Goal: Information Seeking & Learning: Learn about a topic

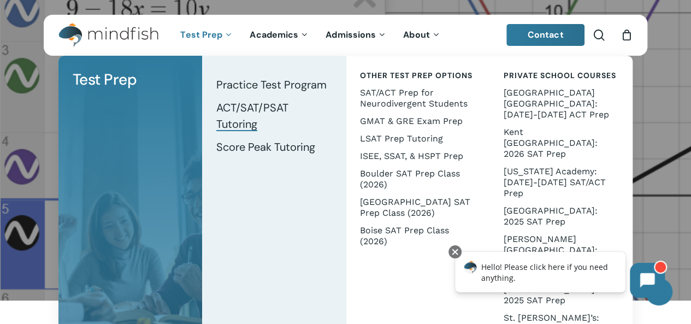
click at [265, 110] on span "ACT/SAT/PSAT Tutoring" at bounding box center [252, 115] width 72 height 31
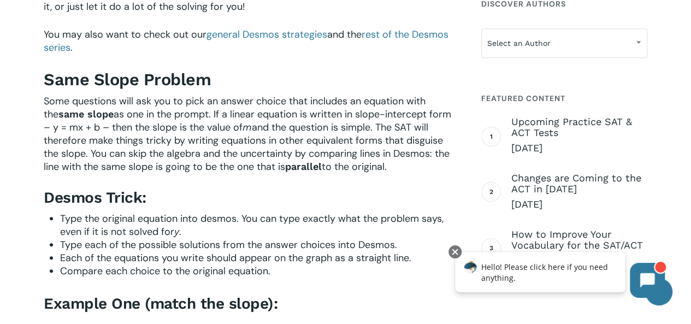
scroll to position [458, 0]
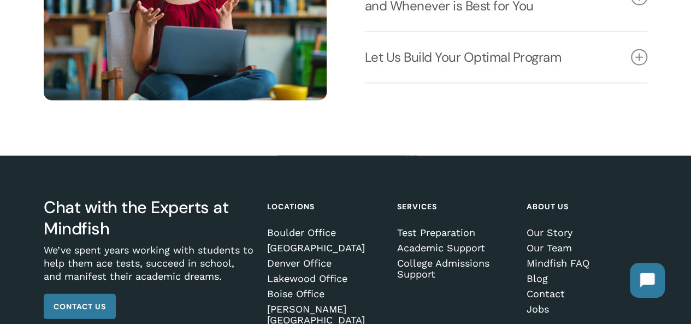
scroll to position [1454, 0]
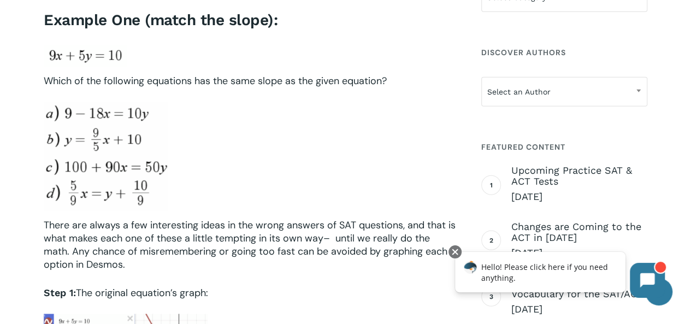
scroll to position [742, 0]
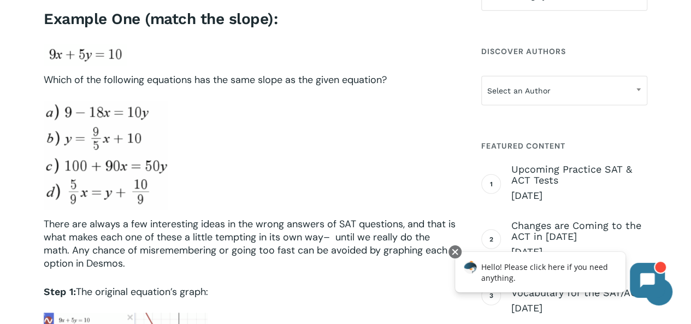
click at [196, 109] on div at bounding box center [250, 155] width 413 height 108
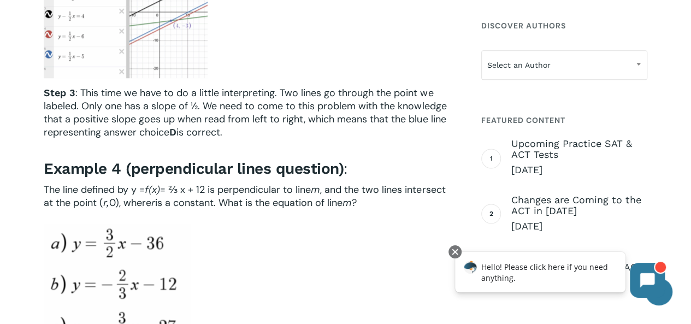
scroll to position [2493, 0]
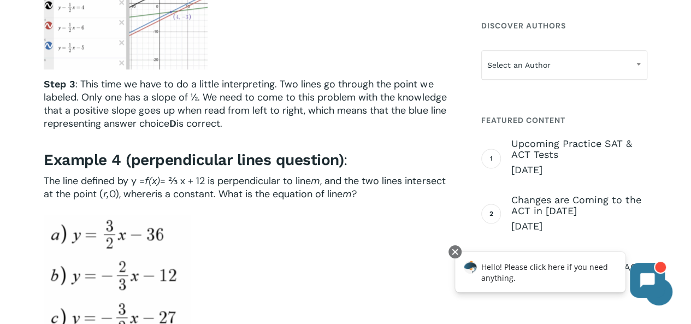
click at [255, 98] on span ": This time we have to do a little interpreting. Two lines go through the point…" at bounding box center [245, 104] width 403 height 52
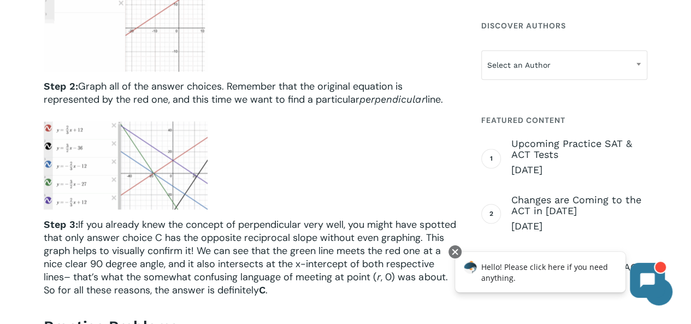
scroll to position [3015, 0]
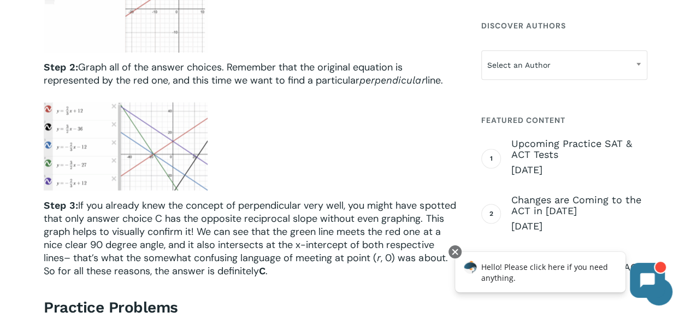
click at [205, 125] on img at bounding box center [126, 146] width 164 height 88
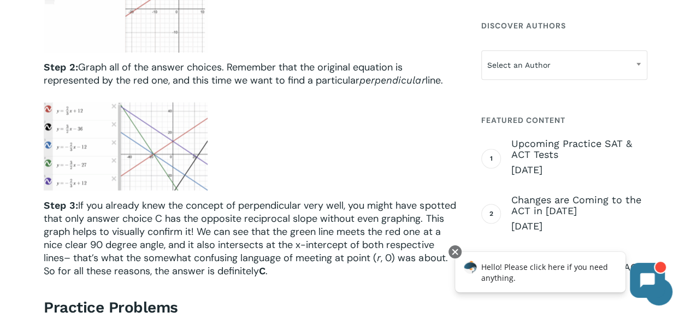
click at [205, 125] on img at bounding box center [126, 146] width 164 height 88
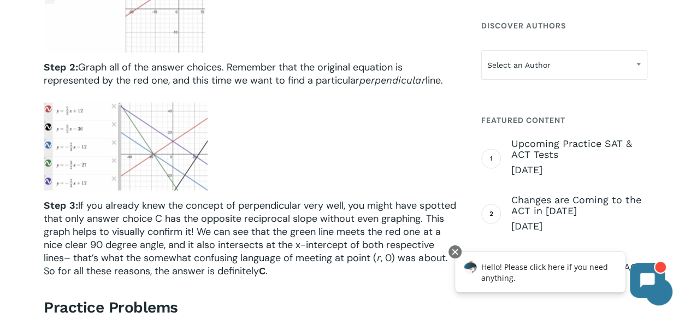
click at [205, 125] on img at bounding box center [126, 146] width 164 height 88
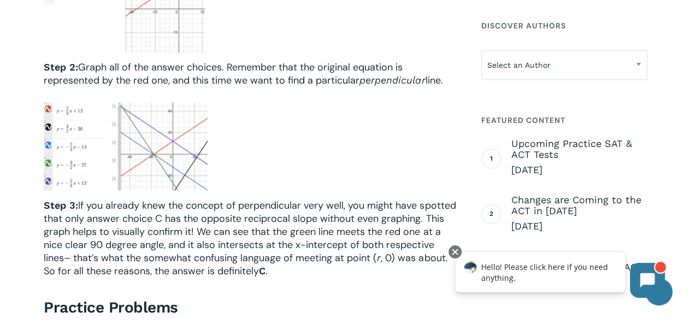
click at [205, 125] on img at bounding box center [126, 146] width 164 height 88
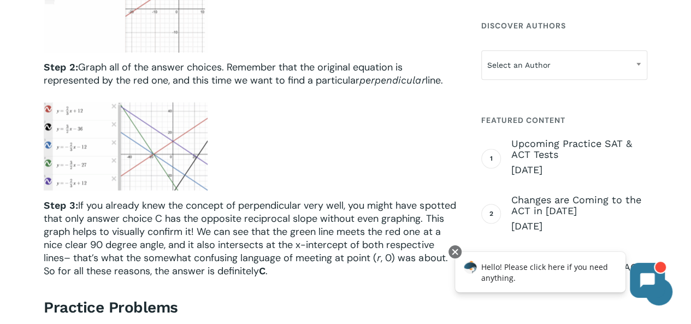
drag, startPoint x: 205, startPoint y: 125, endPoint x: 89, endPoint y: 104, distance: 117.6
click at [89, 104] on img at bounding box center [126, 146] width 164 height 88
click at [90, 116] on img at bounding box center [126, 146] width 164 height 88
drag, startPoint x: 90, startPoint y: 116, endPoint x: 90, endPoint y: 170, distance: 53.5
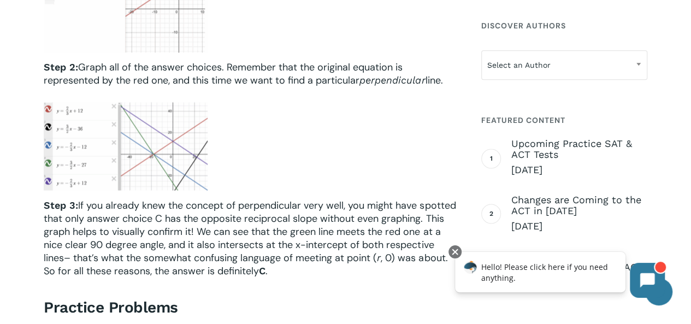
click at [90, 170] on img at bounding box center [126, 146] width 164 height 88
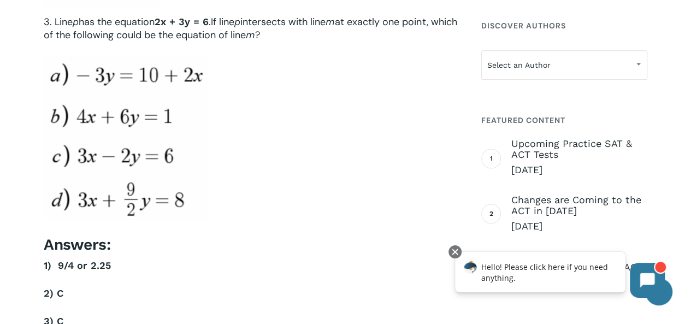
scroll to position [3694, 0]
